Goal: Information Seeking & Learning: Find specific fact

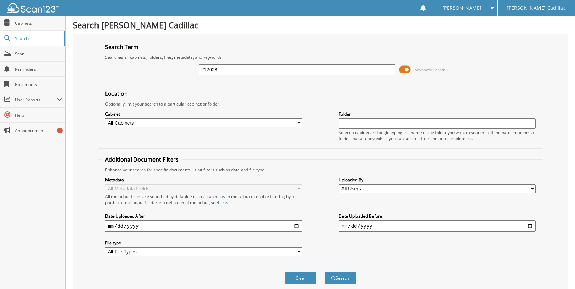
type input "212028"
click at [325, 271] on button "Search" at bounding box center [340, 277] width 31 height 13
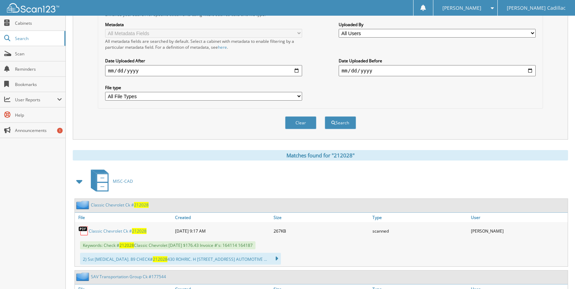
scroll to position [174, 0]
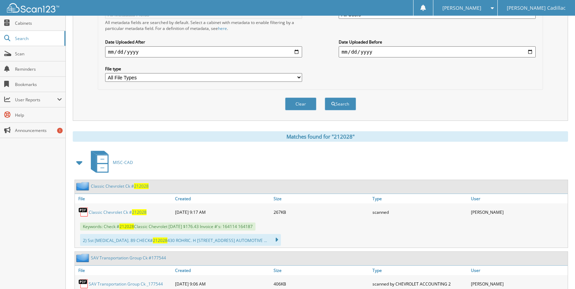
click at [122, 184] on link "Classic Chevrolet Ck # 212028" at bounding box center [120, 186] width 58 height 6
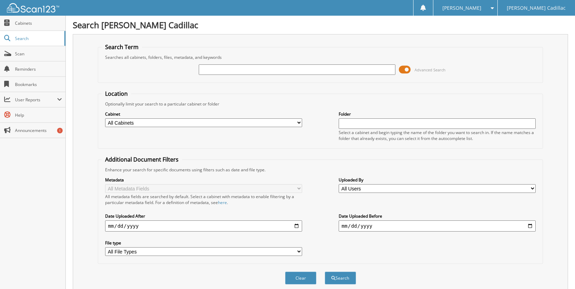
click at [213, 71] on input "text" at bounding box center [297, 69] width 197 height 10
type input "36536"
click at [325, 271] on button "Search" at bounding box center [340, 277] width 31 height 13
drag, startPoint x: 220, startPoint y: 72, endPoint x: 133, endPoint y: 70, distance: 87.0
click at [133, 70] on div "36536 Advanced Search" at bounding box center [320, 69] width 437 height 19
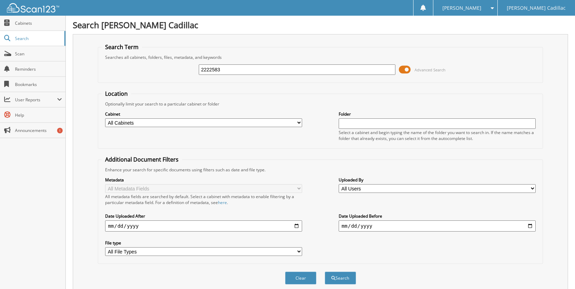
type input "2222583"
click at [325, 271] on button "Search" at bounding box center [340, 277] width 31 height 13
click at [230, 74] on input "2222583" at bounding box center [297, 69] width 197 height 10
type input "222258"
click at [325, 271] on button "Search" at bounding box center [340, 277] width 31 height 13
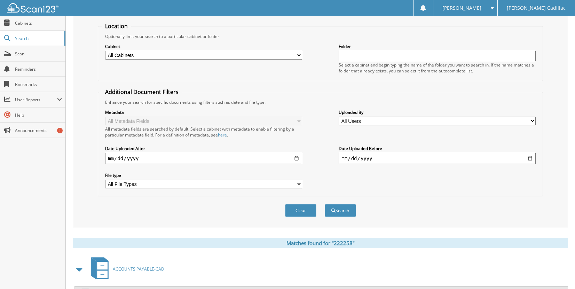
scroll to position [174, 0]
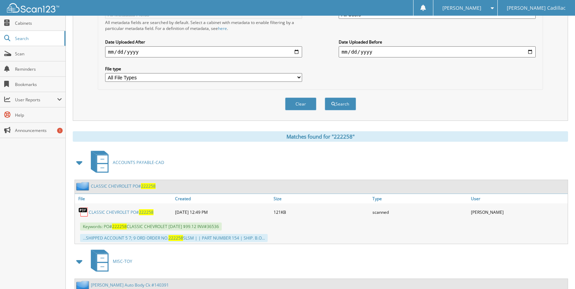
click at [119, 185] on link "CLASSIC CHEVROLET PO# 222258" at bounding box center [123, 186] width 65 height 6
